Goal: Information Seeking & Learning: Learn about a topic

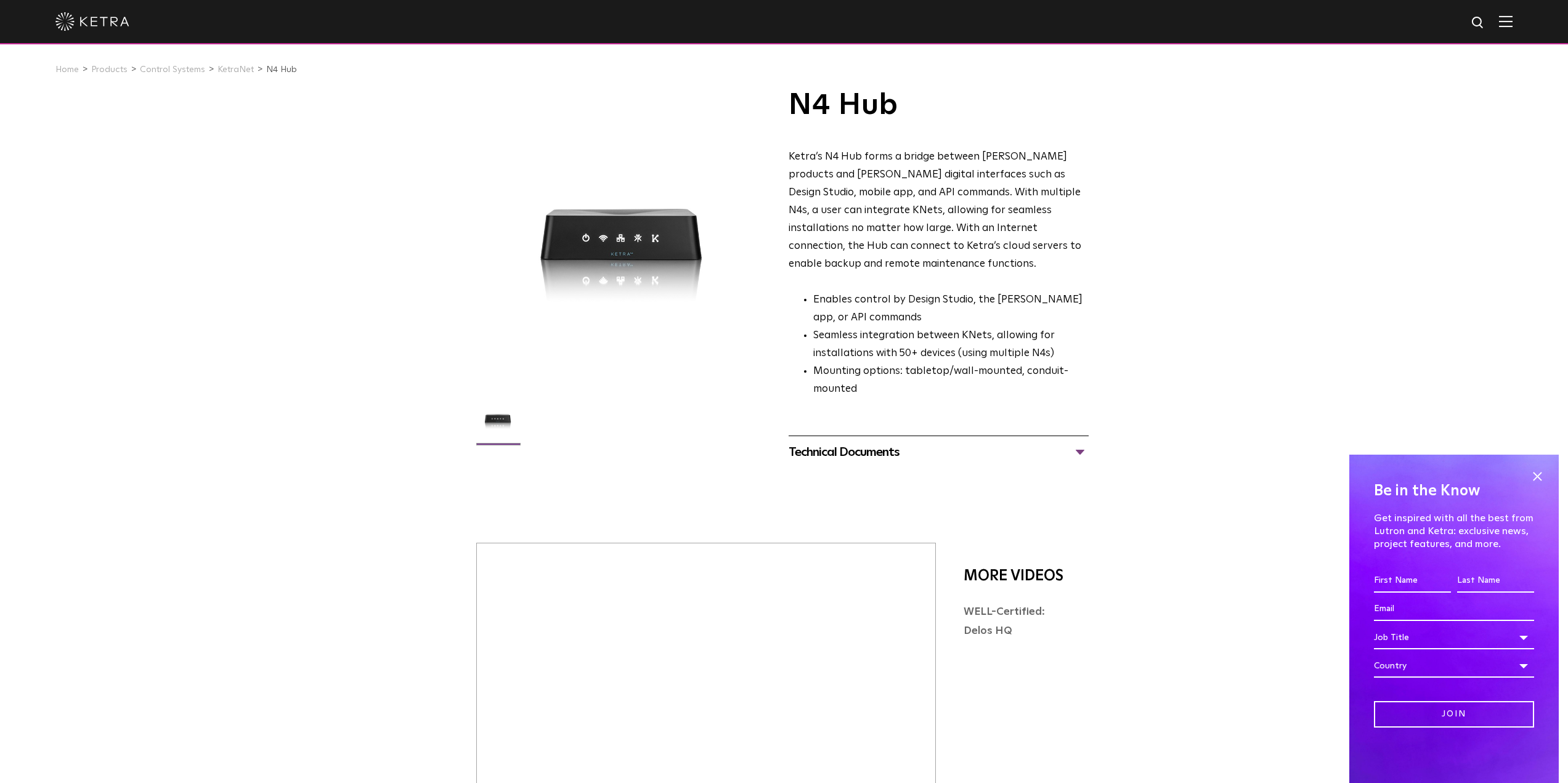
click at [858, 442] on div "Technical Documents" at bounding box center [939, 452] width 300 height 20
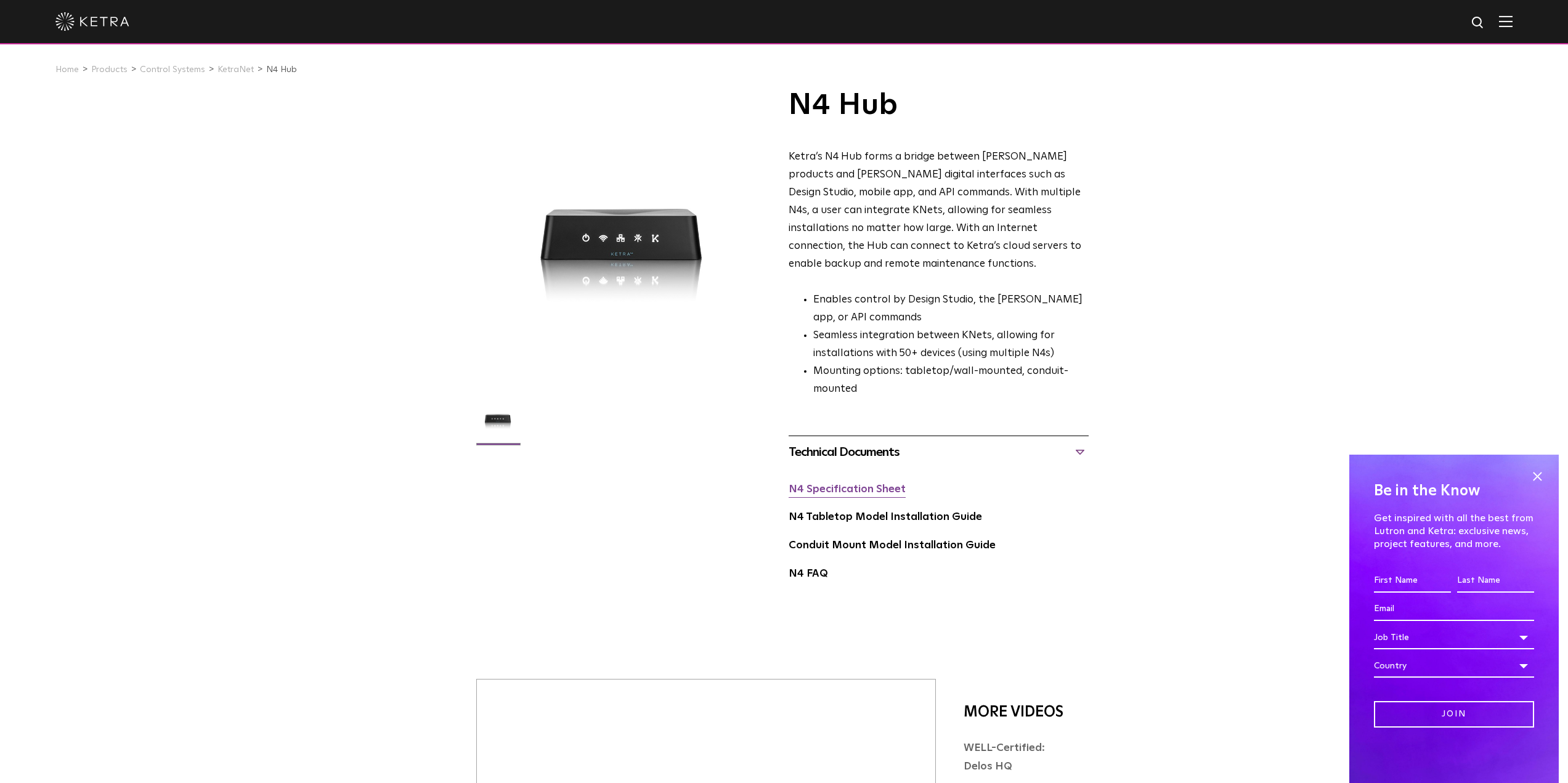
click at [857, 484] on link "N4 Specification Sheet" at bounding box center [847, 489] width 117 height 11
click at [1538, 473] on span at bounding box center [1536, 476] width 18 height 18
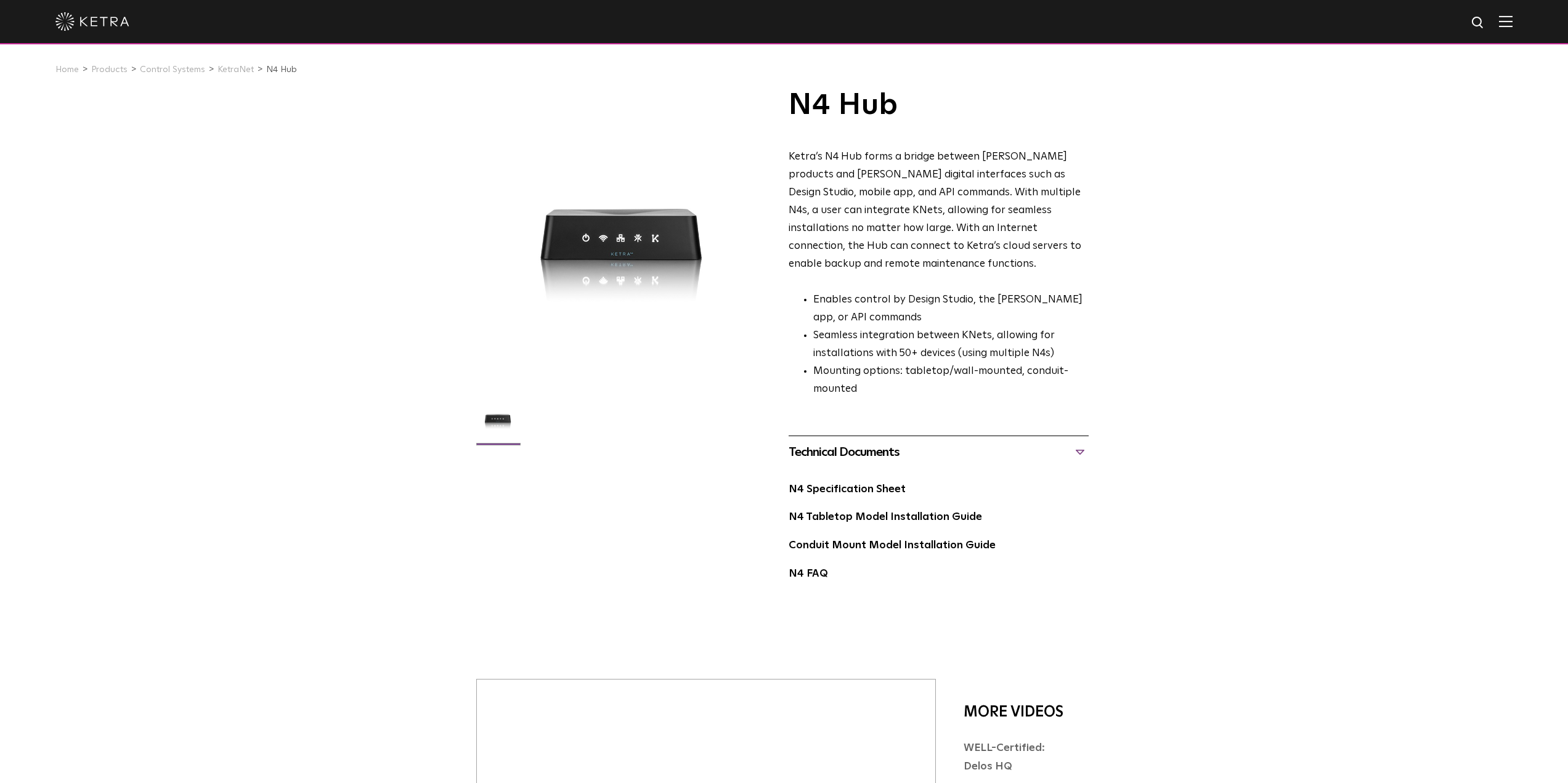
click at [1435, 392] on div "N4 Hub Ketra’s N4 Hub forms a bridge between [PERSON_NAME] products and [PERSON…" at bounding box center [784, 347] width 1568 height 515
click at [394, 259] on div "N4 Hub Ketra’s N4 Hub forms a bridge between [PERSON_NAME] products and [PERSON…" at bounding box center [784, 347] width 1568 height 515
click at [344, 299] on div "N4 Hub Ketra’s N4 Hub forms a bridge between [PERSON_NAME] products and [PERSON…" at bounding box center [784, 347] width 1568 height 515
click at [343, 310] on div "N4 Hub Ketra’s N4 Hub forms a bridge between [PERSON_NAME] products and [PERSON…" at bounding box center [784, 347] width 1568 height 515
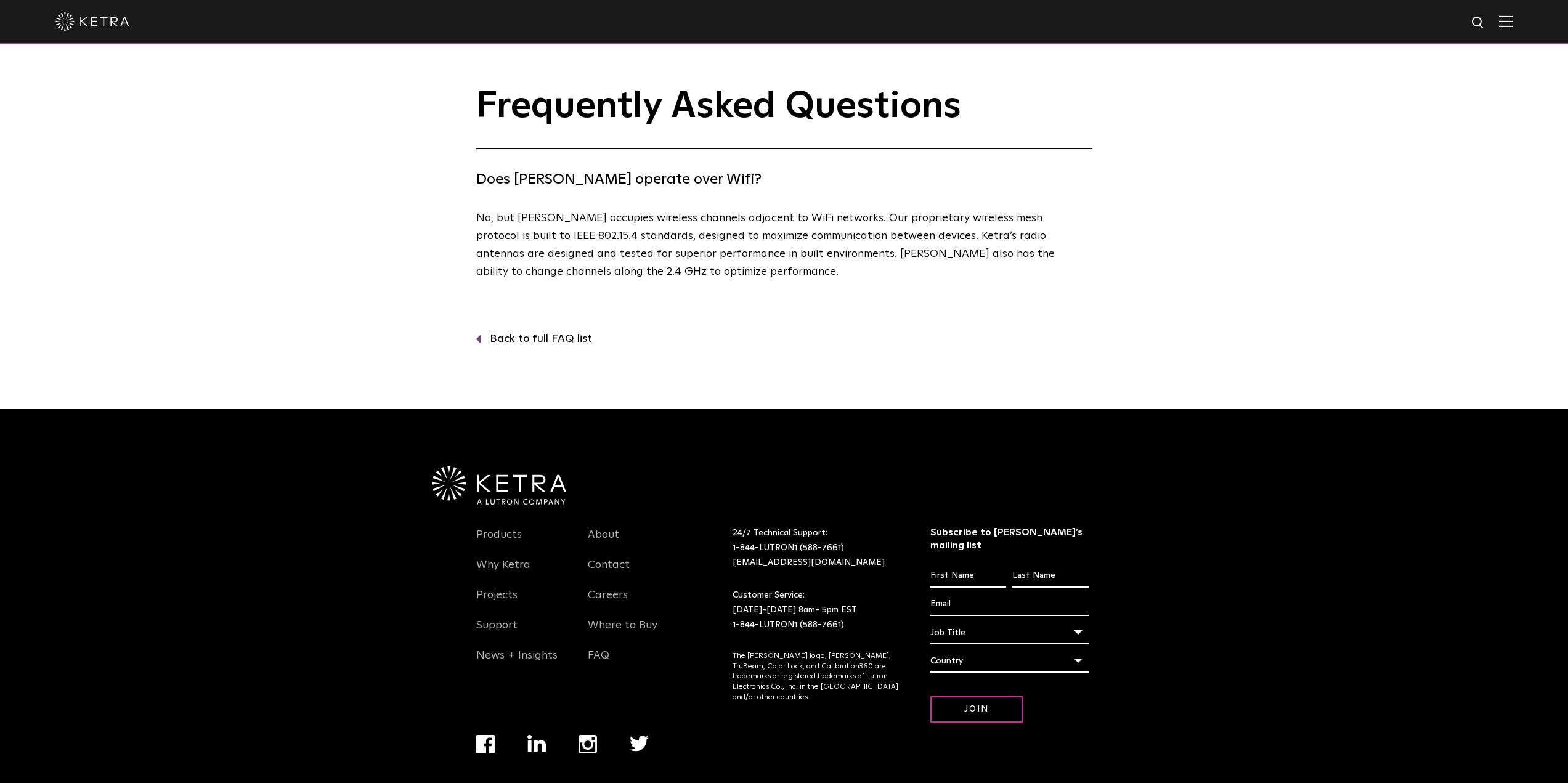
click at [421, 246] on div "Frequently Asked Questions Does [PERSON_NAME] operate over [GEOGRAPHIC_DATA]? N…" at bounding box center [784, 216] width 1568 height 261
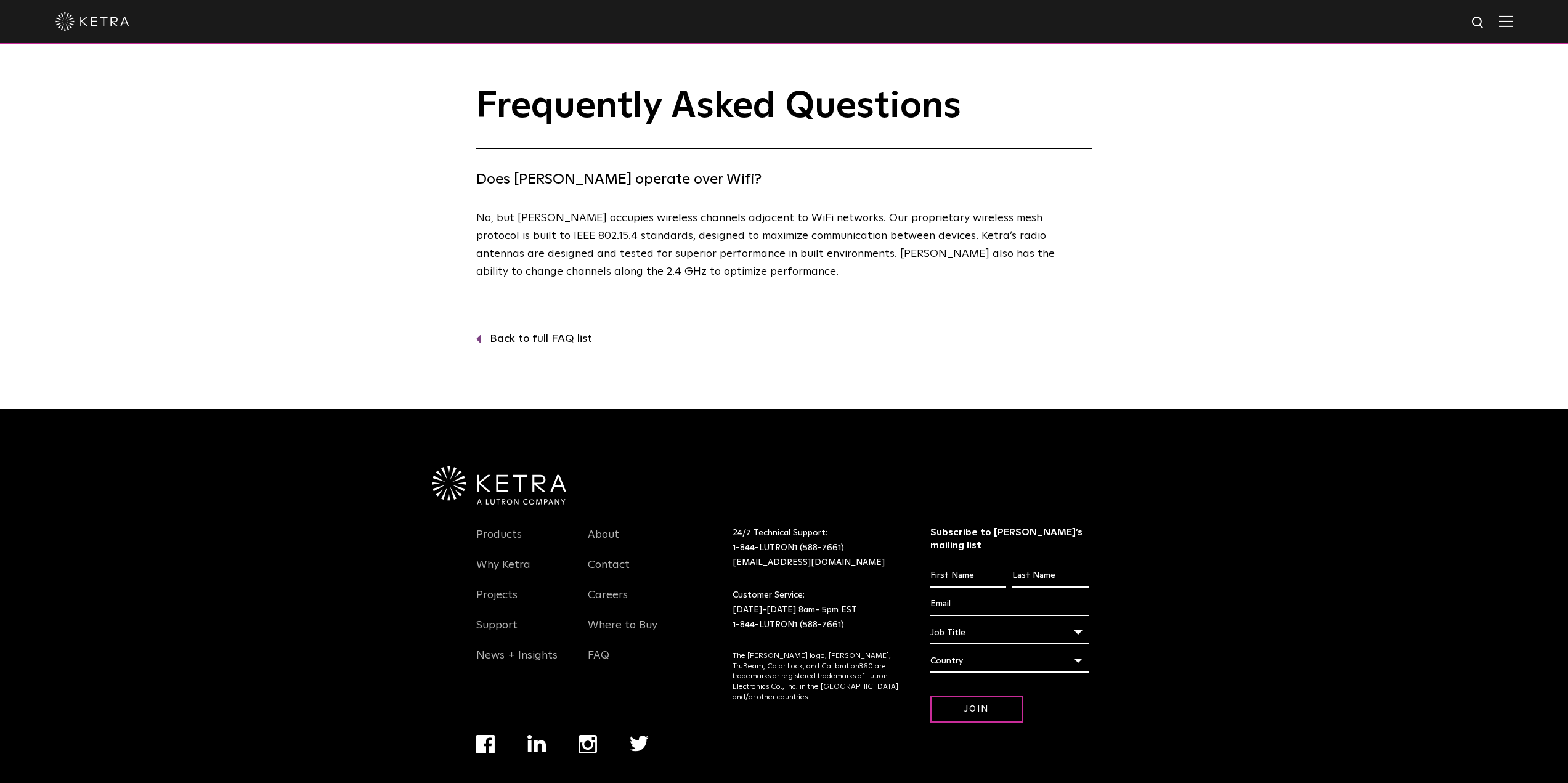
click at [441, 237] on div "Frequently Asked Questions Does Ketra operate over Wifi? No, but Ketra occupies…" at bounding box center [784, 216] width 1568 height 261
click at [455, 235] on div "Frequently Asked Questions Does Ketra operate over Wifi? No, but Ketra occupies…" at bounding box center [784, 216] width 1568 height 261
click at [460, 249] on div "Frequently Asked Questions Does Ketra operate over Wifi? No, but Ketra occupies…" at bounding box center [784, 216] width 1568 height 261
click at [462, 249] on div "Frequently Asked Questions Does Ketra operate over Wifi? No, but Ketra occupies…" at bounding box center [784, 216] width 1568 height 261
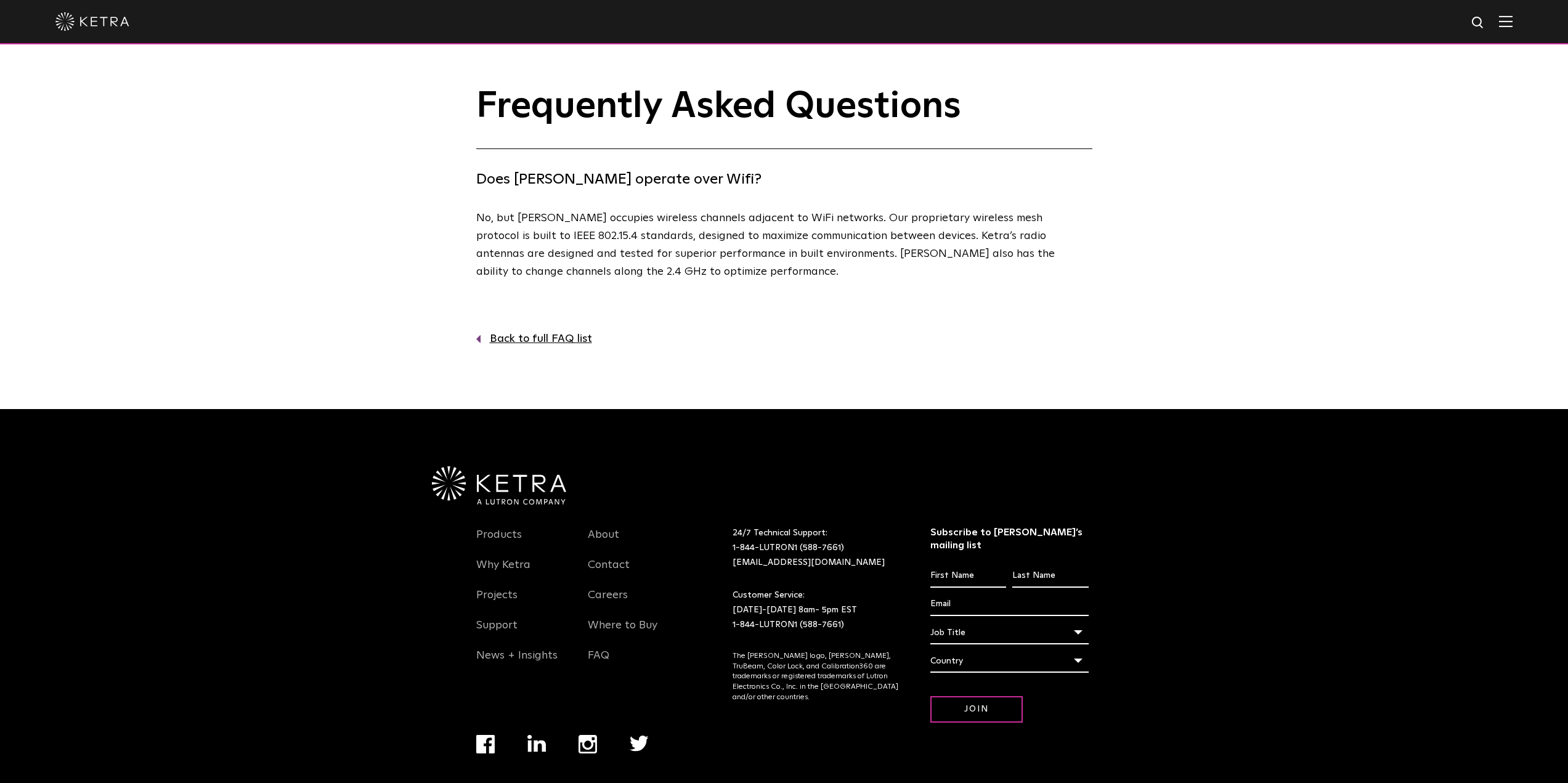
click at [462, 249] on div "Frequently Asked Questions Does Ketra operate over Wifi? No, but Ketra occupies…" at bounding box center [784, 216] width 1568 height 261
click at [400, 254] on div "Frequently Asked Questions Does Ketra operate over Wifi? No, but Ketra occupies…" at bounding box center [784, 216] width 1568 height 261
